Goal: Task Accomplishment & Management: Use online tool/utility

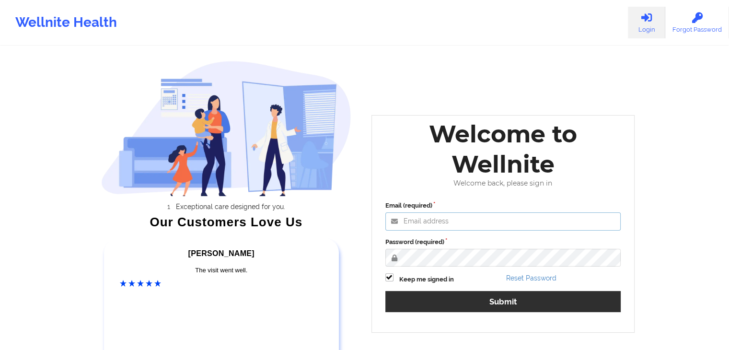
type input "[EMAIL_ADDRESS][DOMAIN_NAME]"
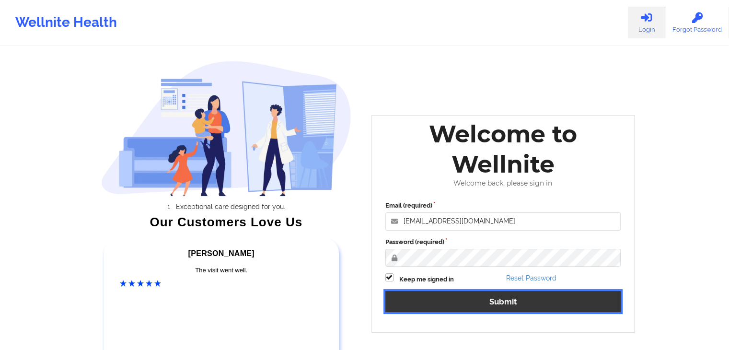
click at [473, 302] on button "Submit" at bounding box center [503, 301] width 236 height 21
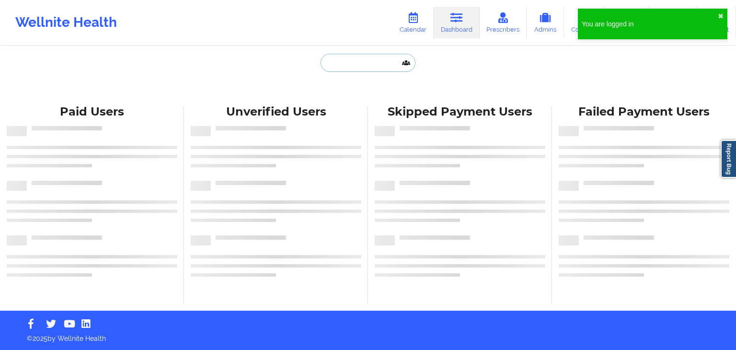
click at [370, 56] on input "text" at bounding box center [368, 63] width 95 height 18
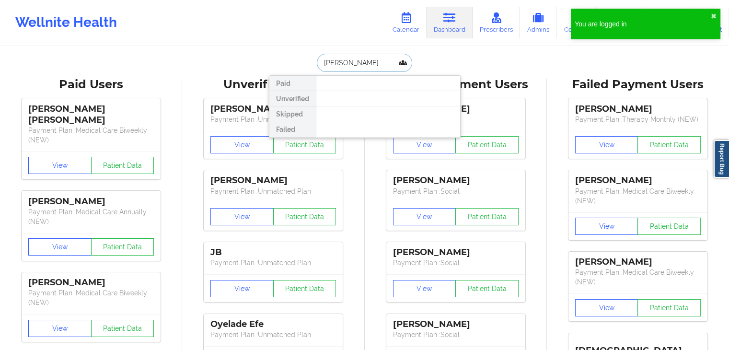
type input "[PERSON_NAME]"
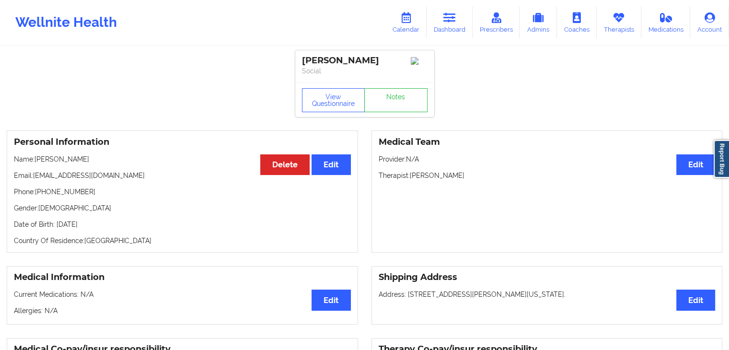
click at [346, 213] on div "Personal Information Edit Delete Name: [PERSON_NAME] Email: [EMAIL_ADDRESS][DOM…" at bounding box center [182, 191] width 351 height 122
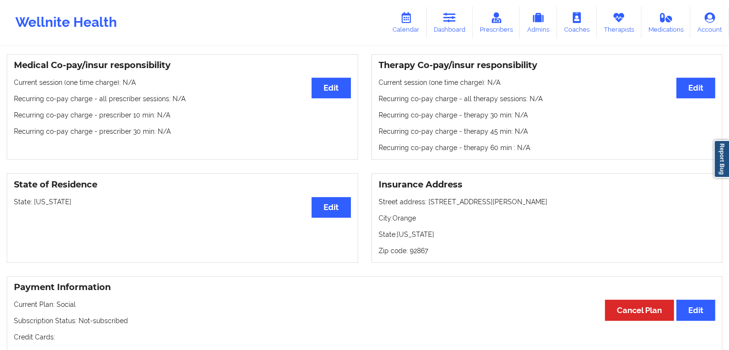
scroll to position [288, 0]
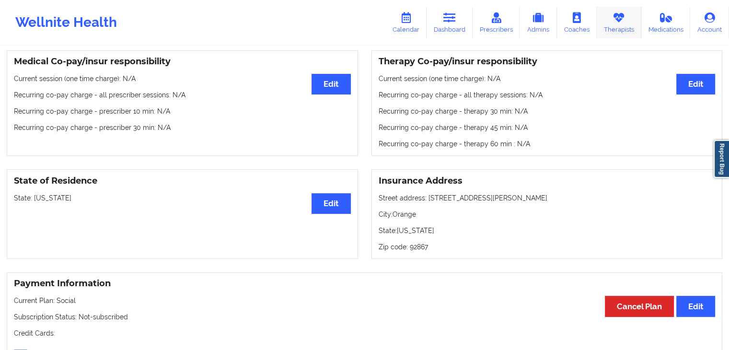
click at [615, 34] on link "Therapists" at bounding box center [619, 23] width 45 height 32
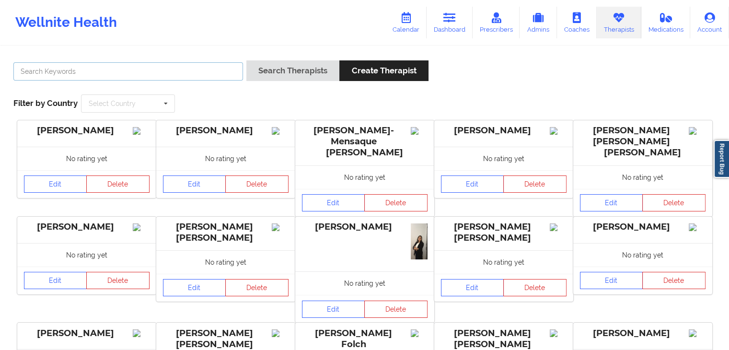
click at [115, 71] on input "text" at bounding box center [128, 71] width 230 height 18
click at [246, 60] on button "Search Therapists" at bounding box center [292, 70] width 93 height 21
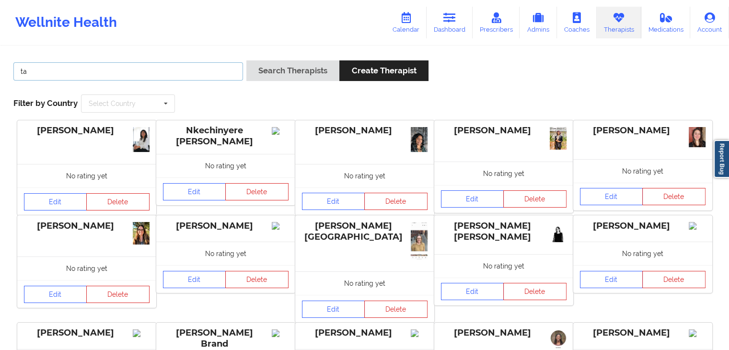
type input "t"
click at [246, 60] on button "Search Therapists" at bounding box center [292, 70] width 93 height 21
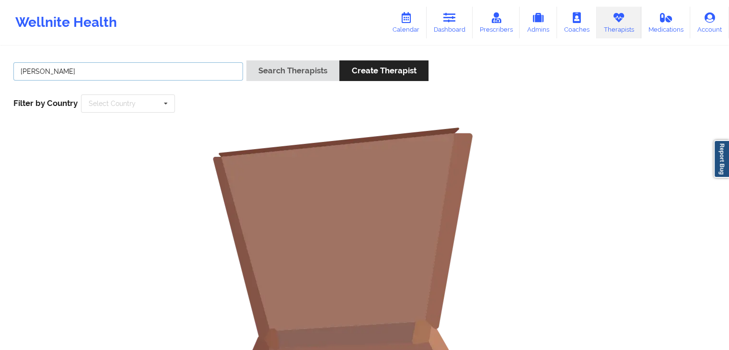
click at [112, 71] on input "[PERSON_NAME]" at bounding box center [128, 71] width 230 height 18
type input "m"
click at [246, 60] on button "Search Therapists" at bounding box center [292, 70] width 93 height 21
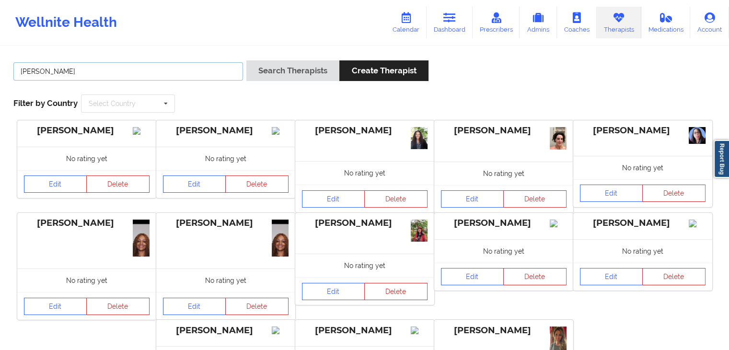
click at [246, 60] on button "Search Therapists" at bounding box center [292, 70] width 93 height 21
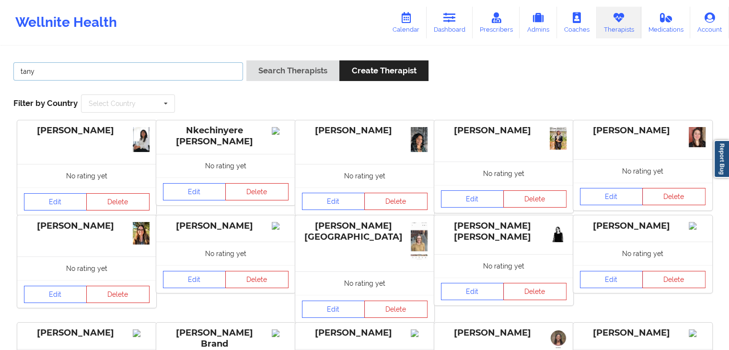
click at [49, 77] on input "tany" at bounding box center [128, 71] width 230 height 18
type input "[PERSON_NAME]"
click at [246, 60] on button "Search Therapists" at bounding box center [292, 70] width 93 height 21
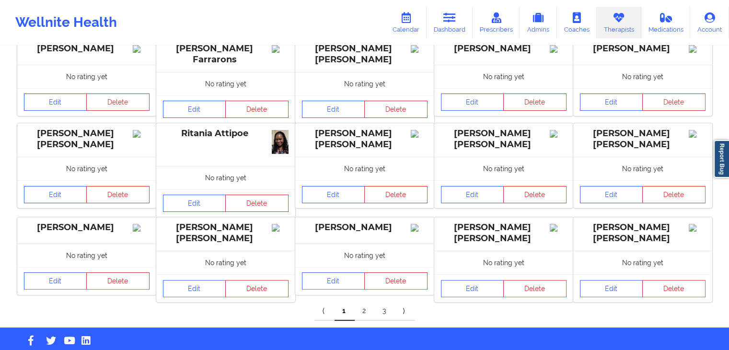
scroll to position [186, 0]
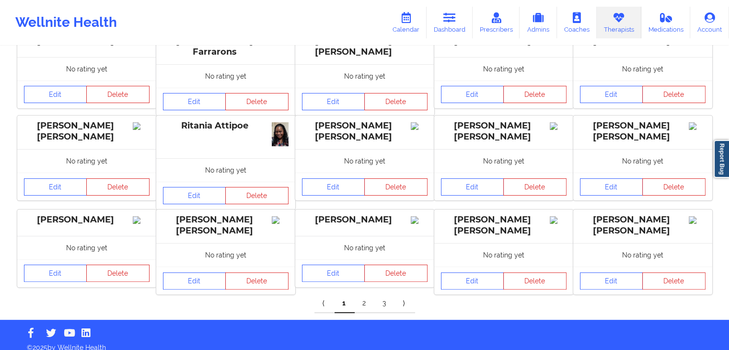
click at [364, 295] on link "2" at bounding box center [365, 303] width 20 height 19
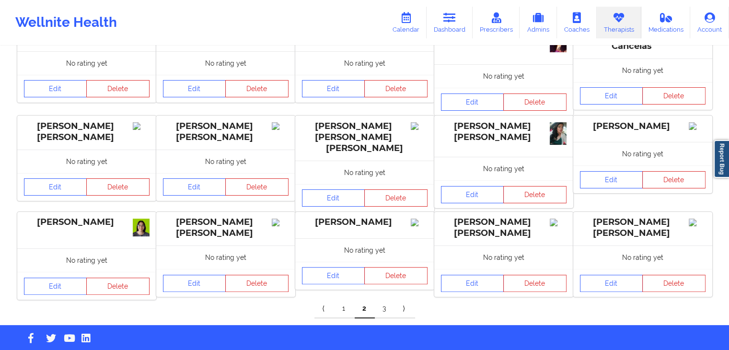
scroll to position [192, 0]
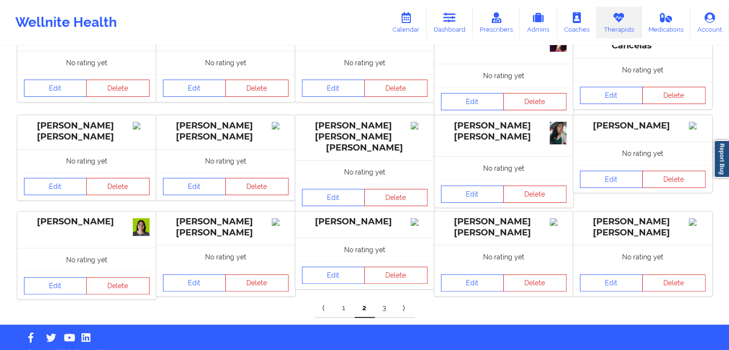
click at [382, 299] on link "3" at bounding box center [385, 308] width 20 height 19
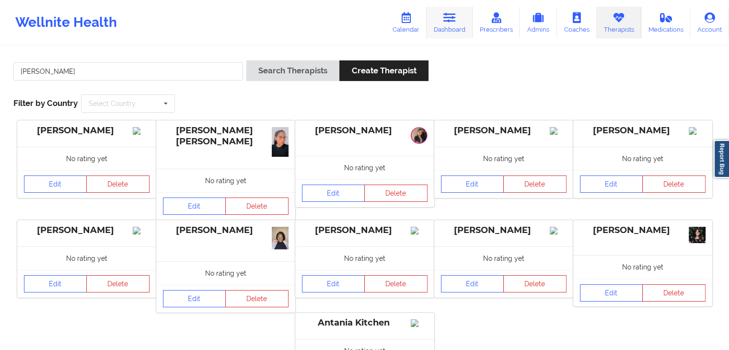
click at [453, 16] on icon at bounding box center [449, 17] width 12 height 11
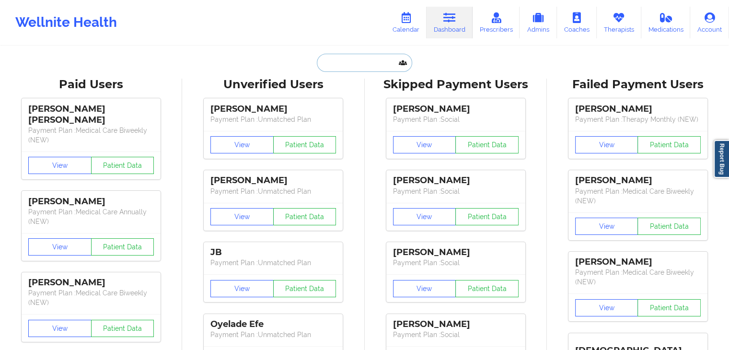
click at [334, 60] on input "text" at bounding box center [364, 63] width 95 height 18
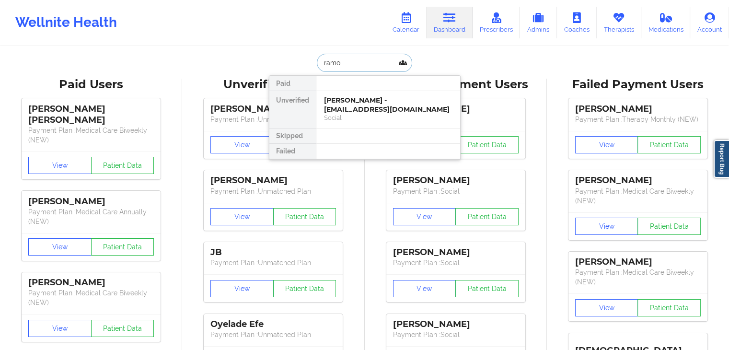
type input "[PERSON_NAME]"
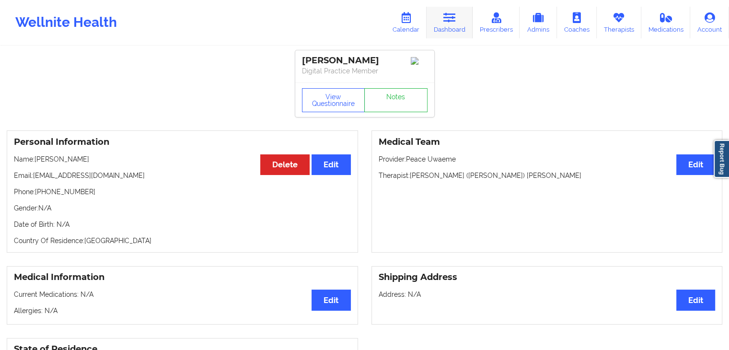
click at [452, 29] on link "Dashboard" at bounding box center [450, 23] width 46 height 32
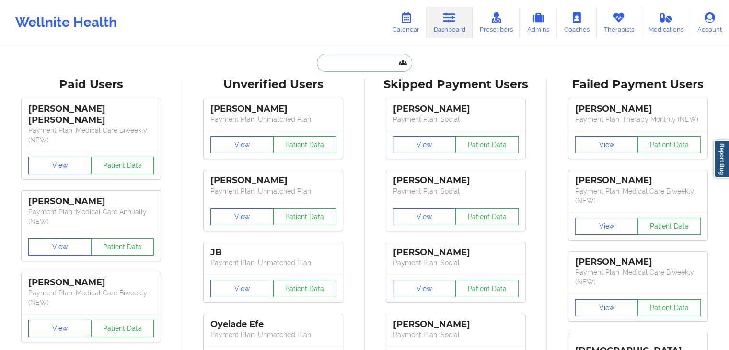
click at [337, 62] on input "text" at bounding box center [364, 63] width 95 height 18
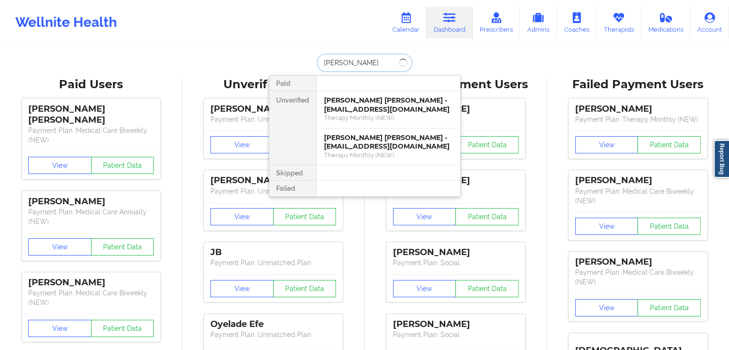
type input "[PERSON_NAME]"
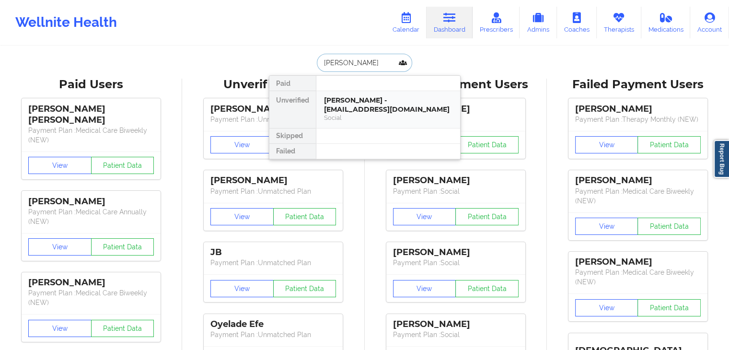
click at [375, 102] on div "[PERSON_NAME] - [EMAIL_ADDRESS][DOMAIN_NAME]" at bounding box center [388, 105] width 128 height 18
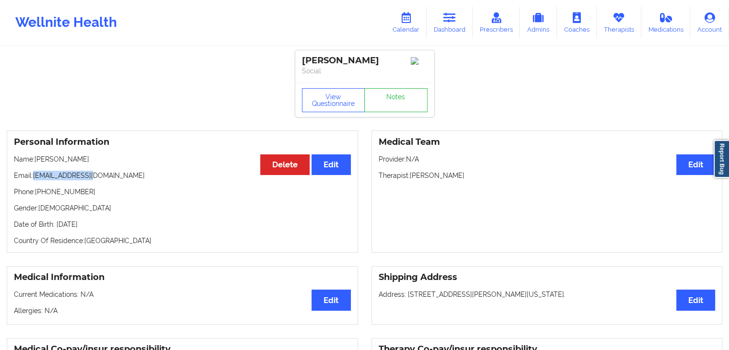
drag, startPoint x: 102, startPoint y: 173, endPoint x: 34, endPoint y: 176, distance: 67.7
click at [34, 176] on div "Personal Information Edit Delete Name: [PERSON_NAME] Email: [EMAIL_ADDRESS][DOM…" at bounding box center [182, 191] width 351 height 122
copy p "[EMAIL_ADDRESS][DOMAIN_NAME]"
click at [416, 20] on link "Calendar" at bounding box center [405, 23] width 41 height 32
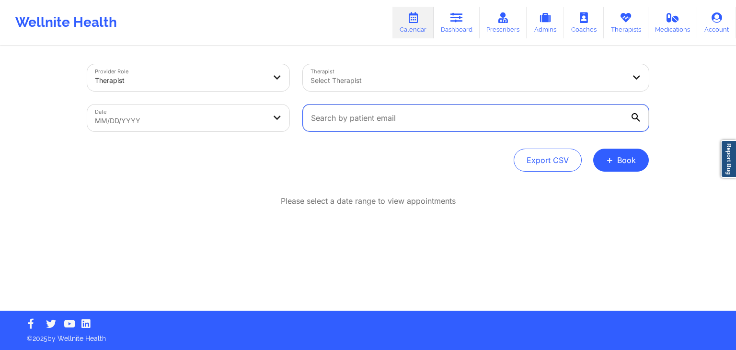
click at [449, 125] on input "text" at bounding box center [476, 118] width 346 height 27
paste input "[EMAIL_ADDRESS][DOMAIN_NAME]"
type input "[EMAIL_ADDRESS][DOMAIN_NAME]"
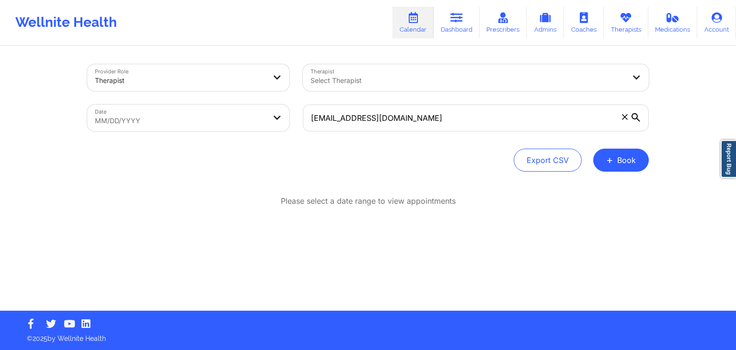
select select "2025-8"
select select "2025-9"
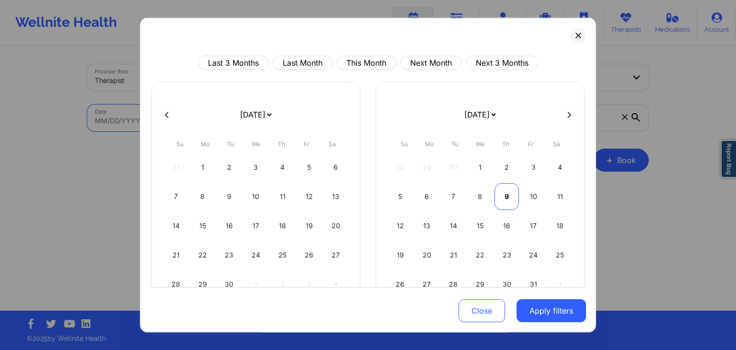
click at [510, 198] on div "9" at bounding box center [507, 196] width 24 height 27
select select "2025-9"
select select "2025-10"
select select "2025-9"
select select "2025-10"
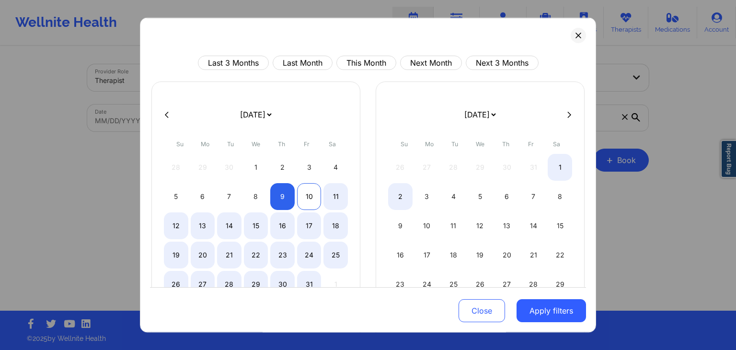
select select "2025-9"
select select "2025-10"
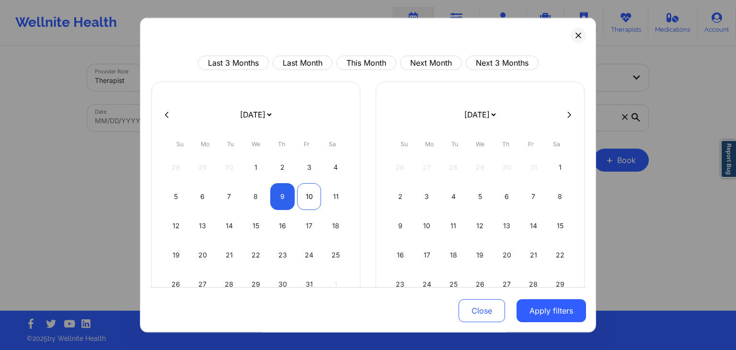
click at [307, 198] on div "10" at bounding box center [309, 196] width 24 height 27
select select "2025-9"
select select "2025-10"
click at [556, 310] on button "Apply filters" at bounding box center [552, 311] width 70 height 23
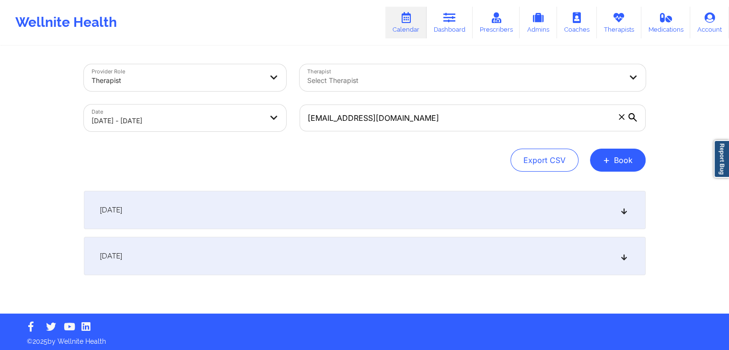
click at [556, 222] on div "[DATE]" at bounding box center [365, 210] width 562 height 38
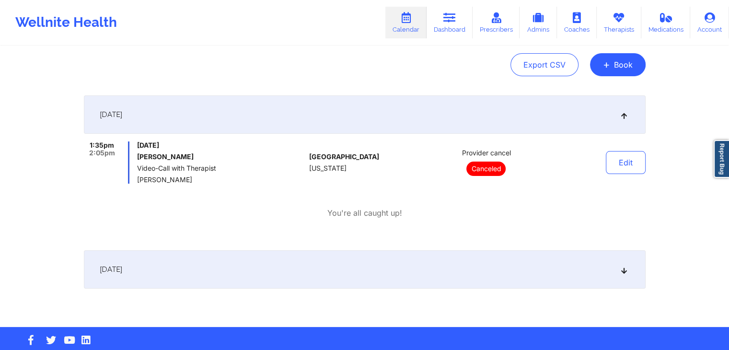
scroll to position [111, 0]
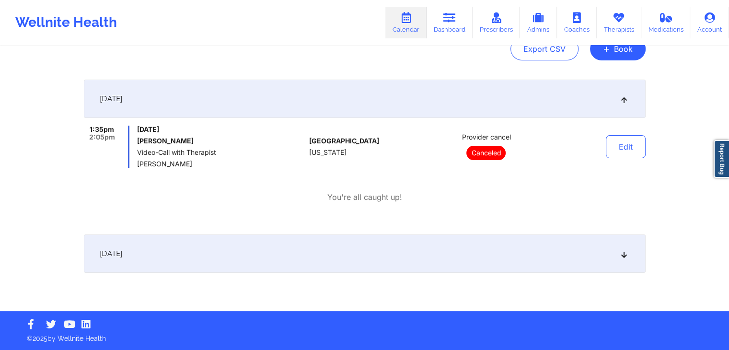
click at [470, 250] on div "[DATE]" at bounding box center [365, 253] width 562 height 38
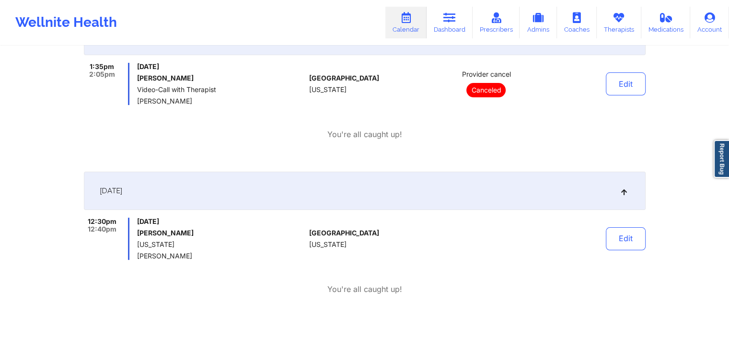
scroll to position [198, 0]
